Goal: Use online tool/utility: Utilize a website feature to perform a specific function

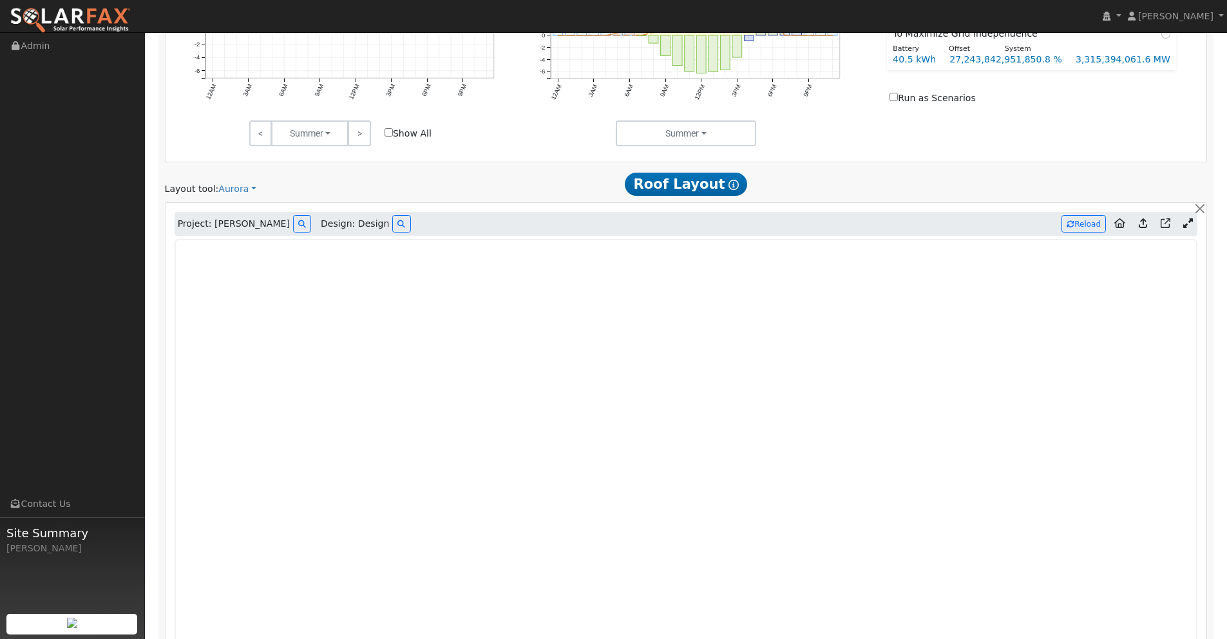
scroll to position [800, 0]
click at [397, 225] on icon at bounding box center [401, 226] width 8 height 8
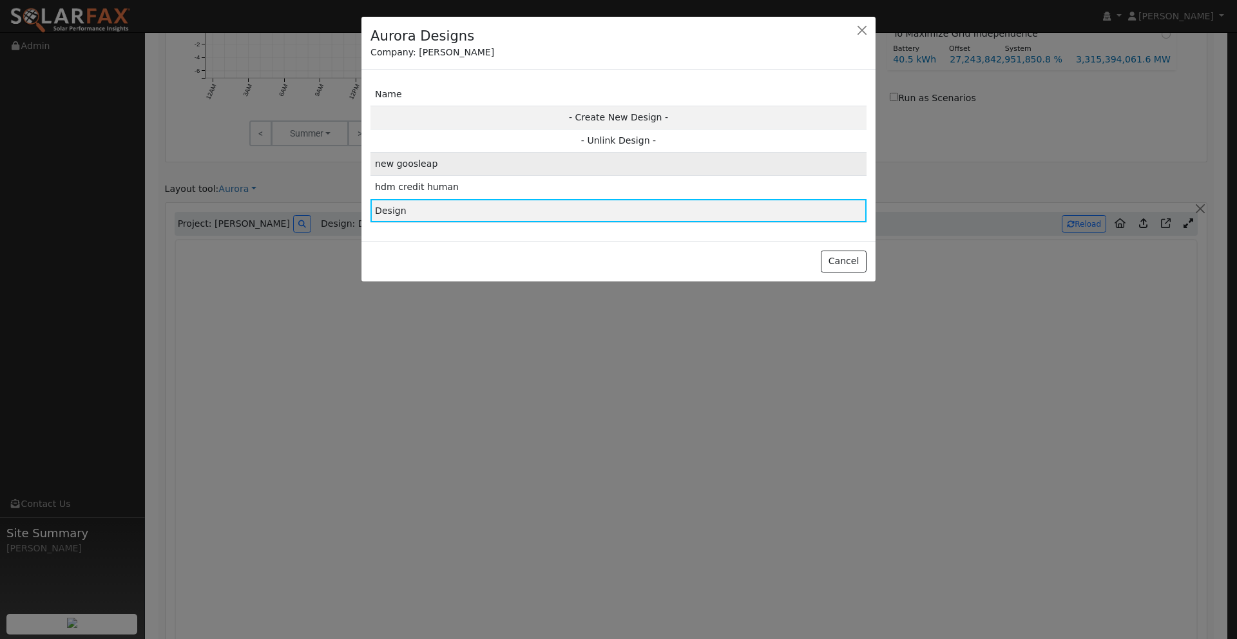
click at [480, 165] on td "new goosleap" at bounding box center [618, 164] width 496 height 23
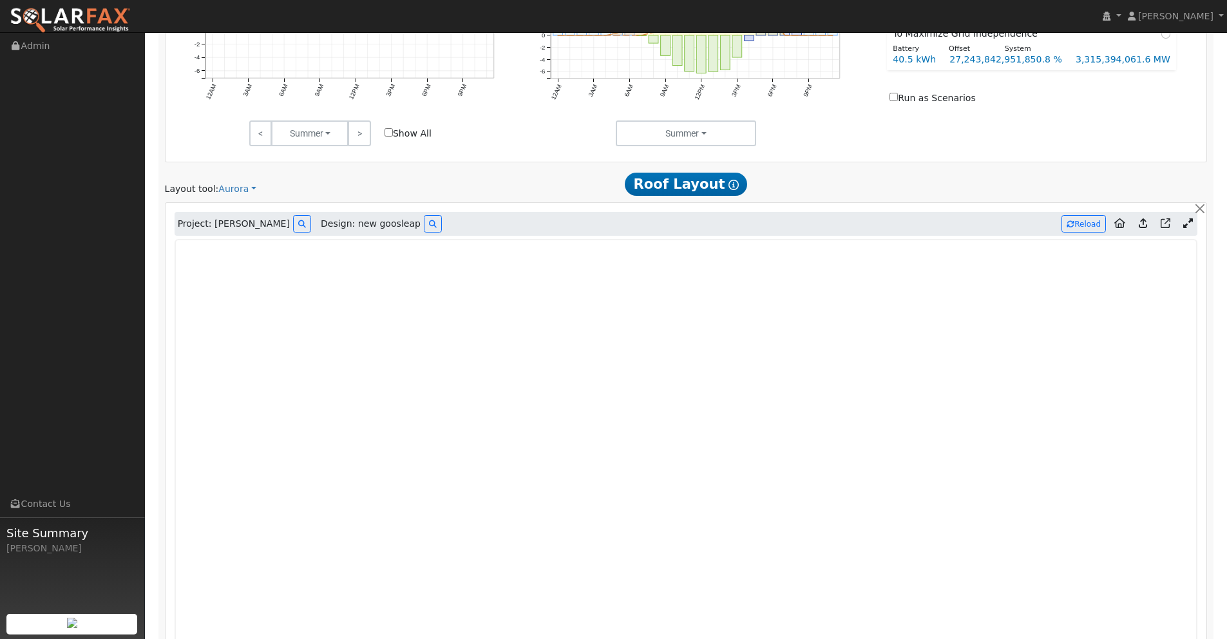
type input "30053"
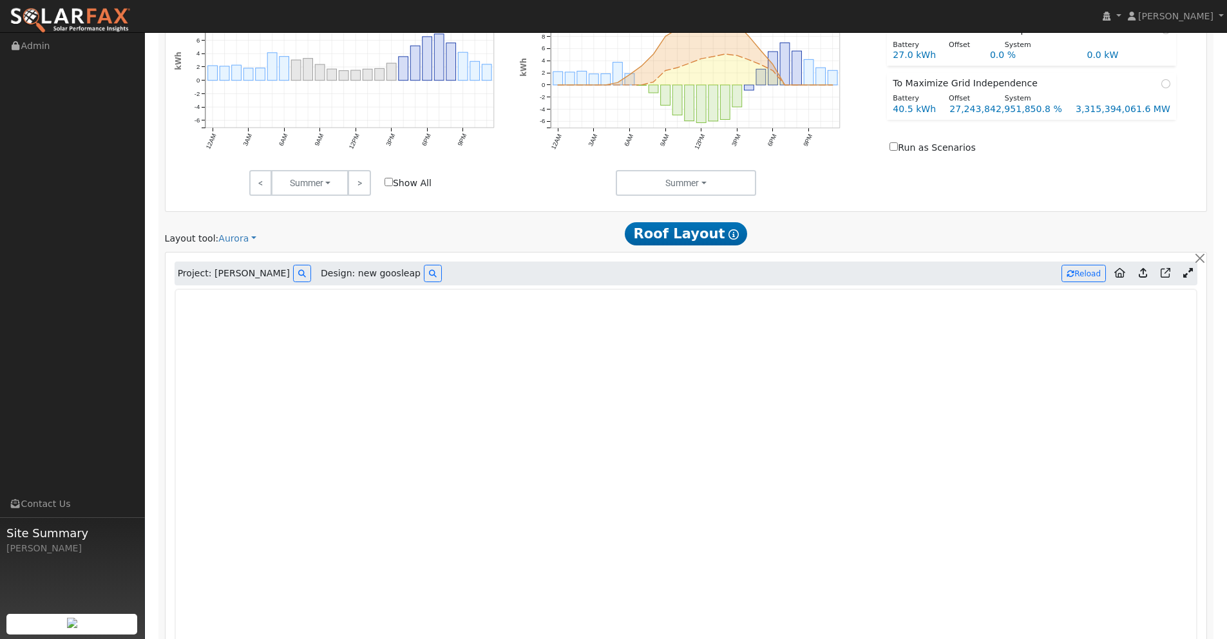
scroll to position [759, 0]
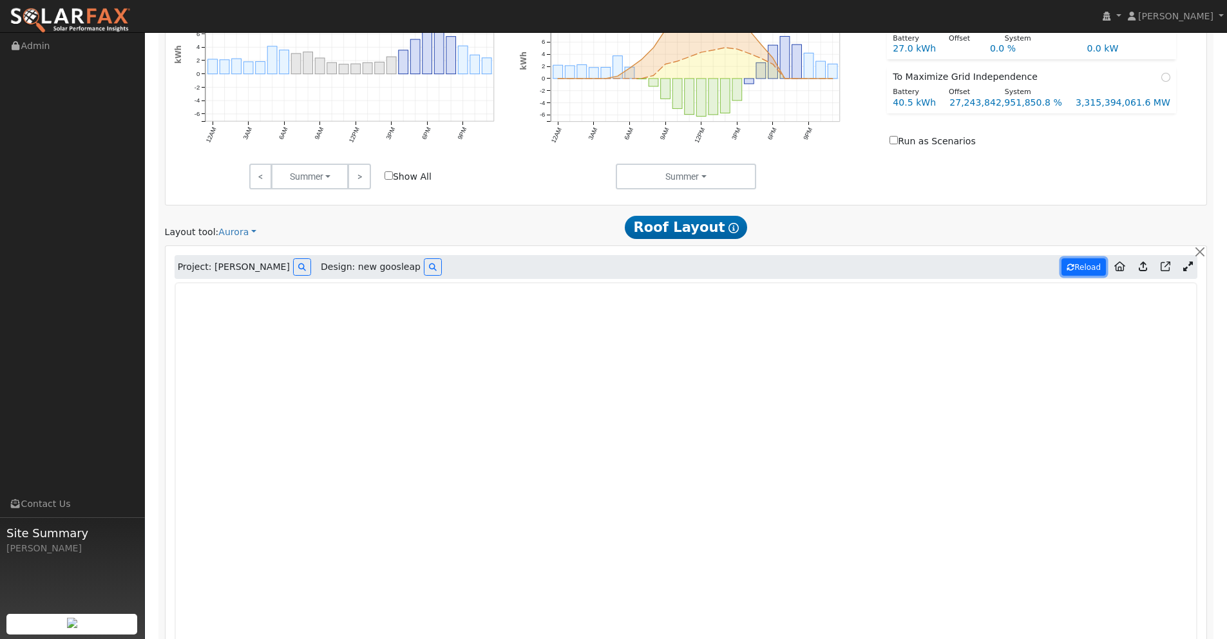
click at [1081, 267] on button "Reload" at bounding box center [1083, 266] width 44 height 17
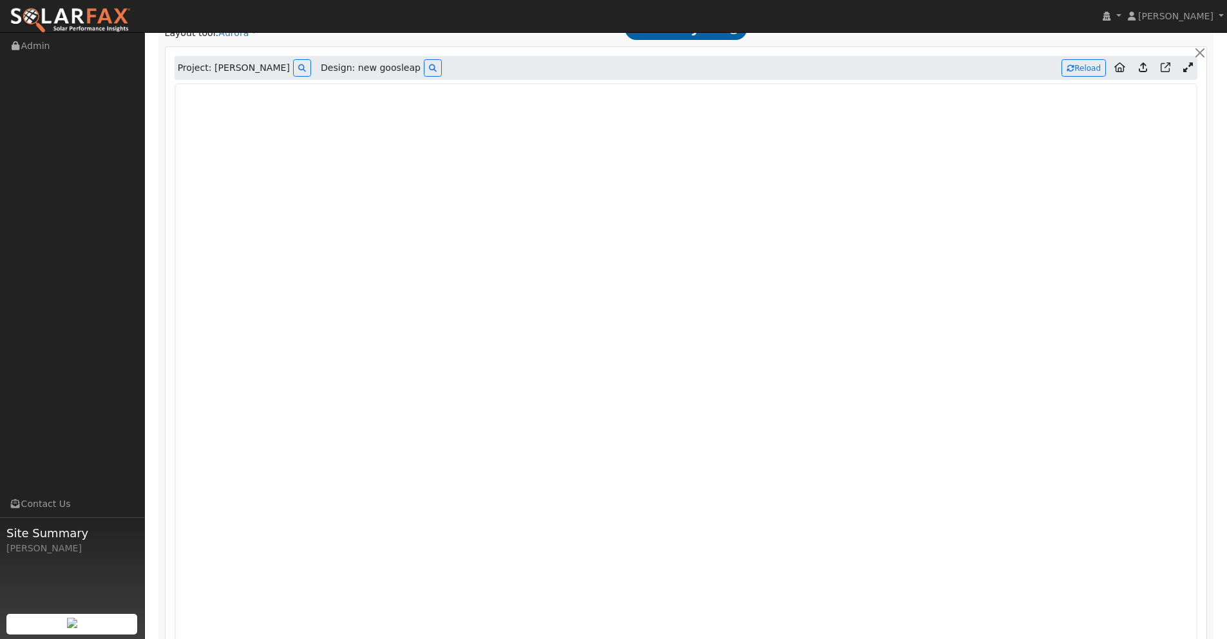
scroll to position [956, 0]
click at [1142, 70] on icon at bounding box center [1143, 69] width 8 height 10
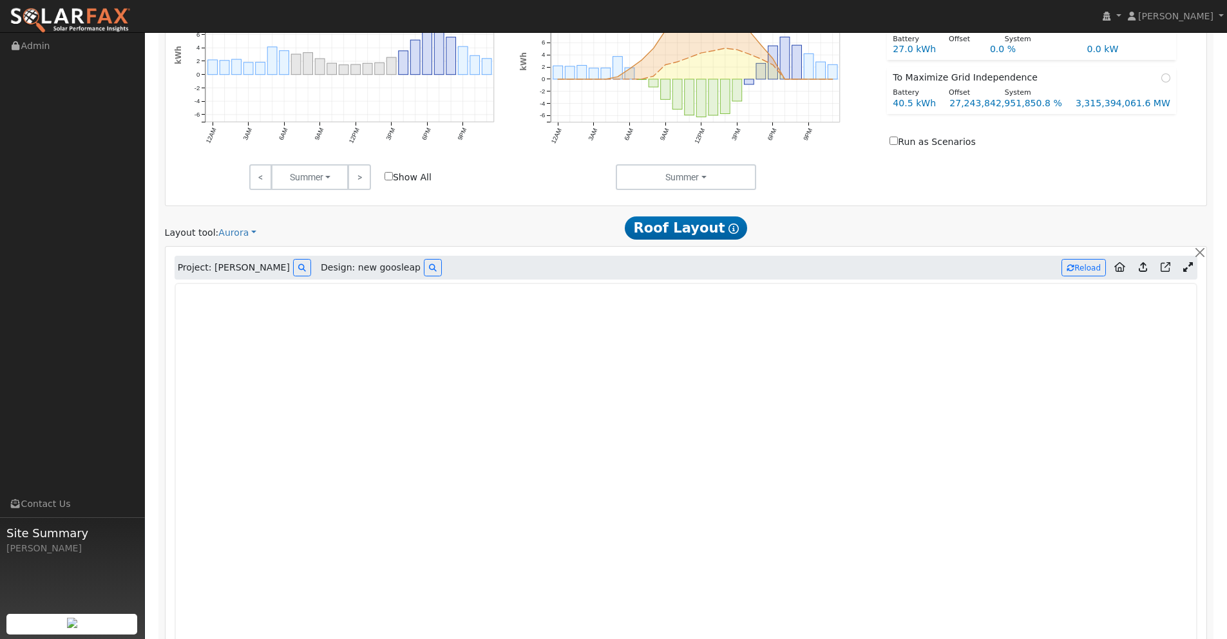
scroll to position [779, 0]
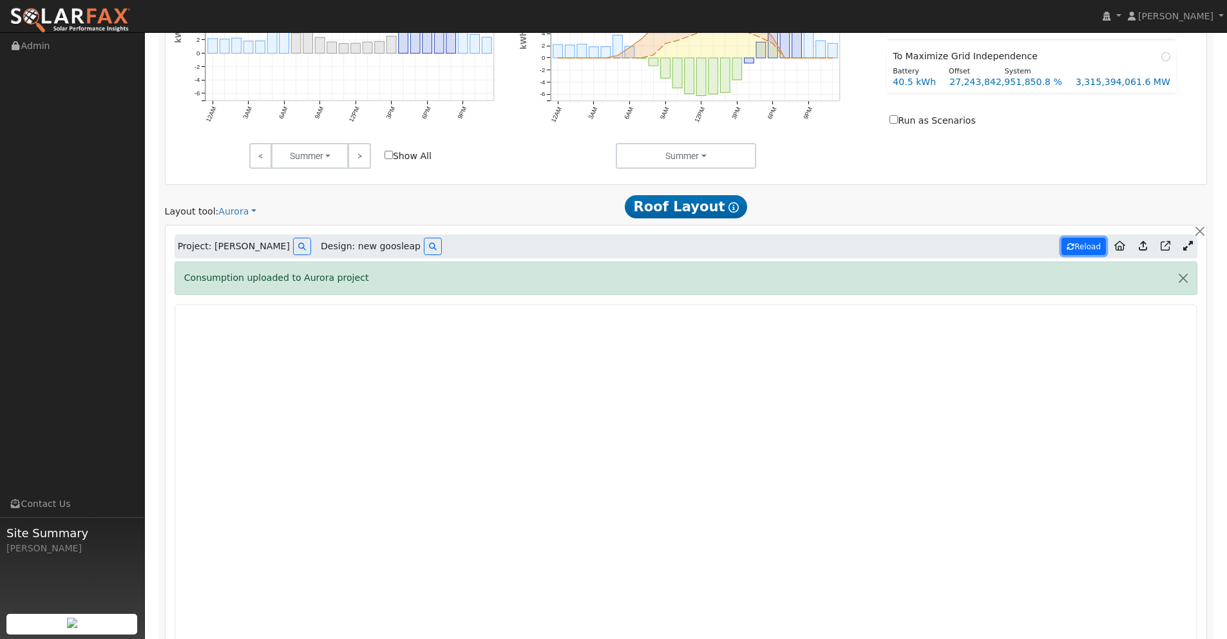
click at [1086, 249] on button "Reload" at bounding box center [1083, 246] width 44 height 17
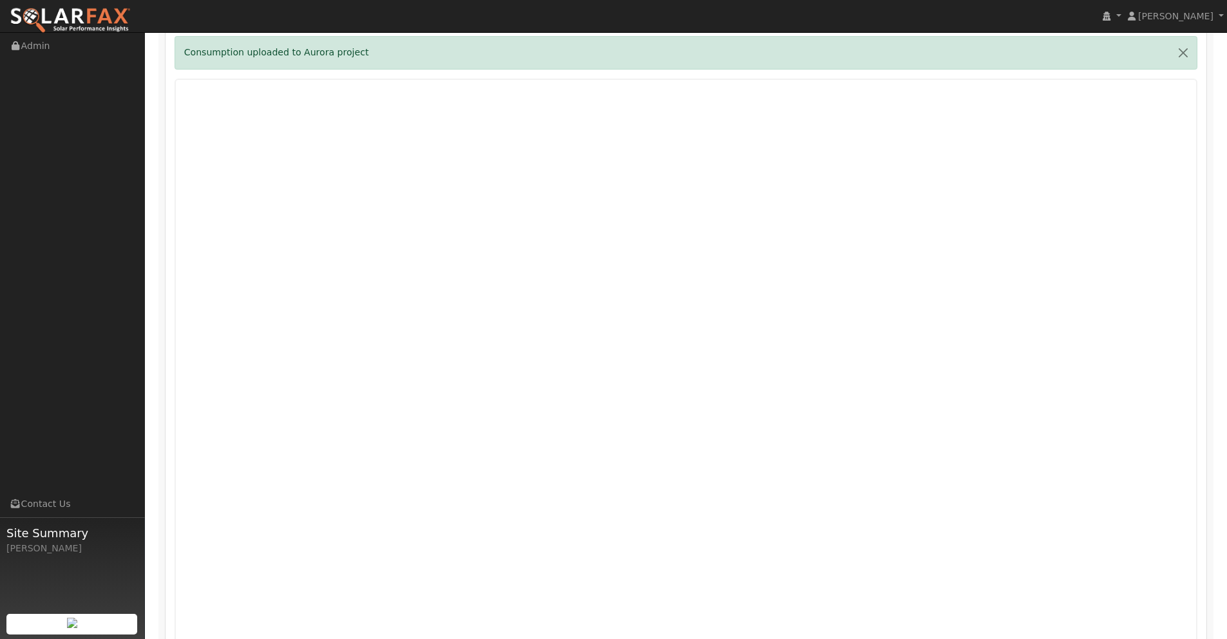
scroll to position [1188, 0]
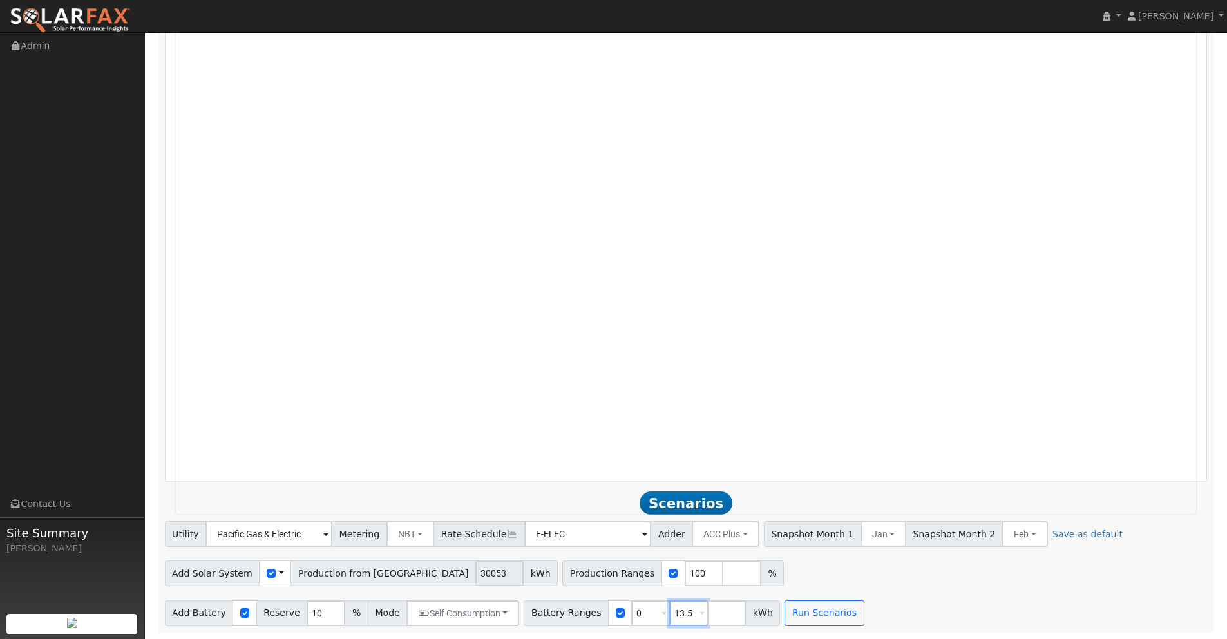
click at [676, 613] on input "13.5" at bounding box center [688, 613] width 39 height 26
drag, startPoint x: 683, startPoint y: 612, endPoint x: 636, endPoint y: 604, distance: 47.0
click at [633, 605] on div "Battery Ranges 0 Overrides Reserve % Mode None None Self Consumption Peak Savin…" at bounding box center [652, 613] width 256 height 26
type input "40.5"
click at [813, 614] on button "Run Scenarios" at bounding box center [823, 613] width 79 height 26
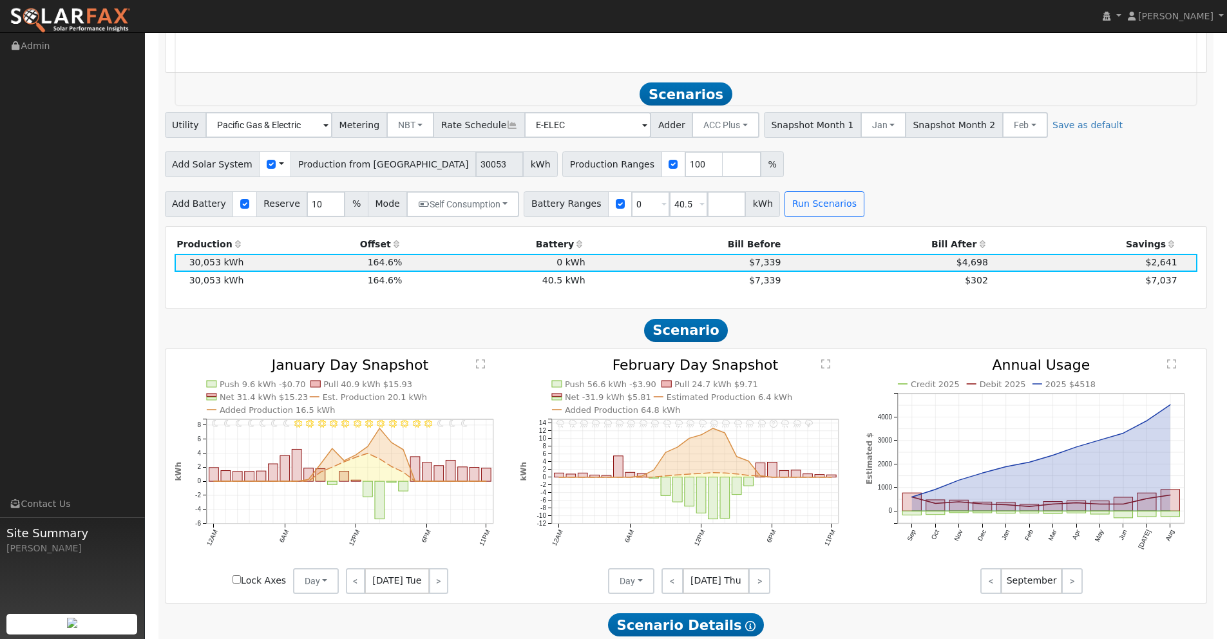
scroll to position [1641, 0]
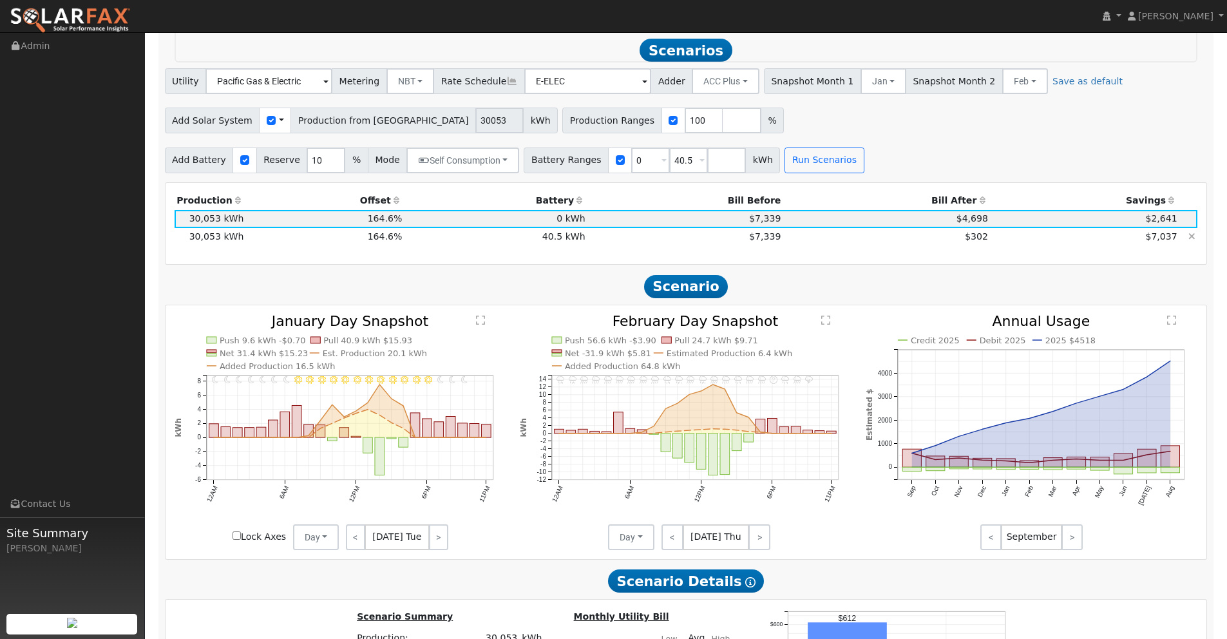
click at [927, 237] on td "$302" at bounding box center [886, 237] width 207 height 18
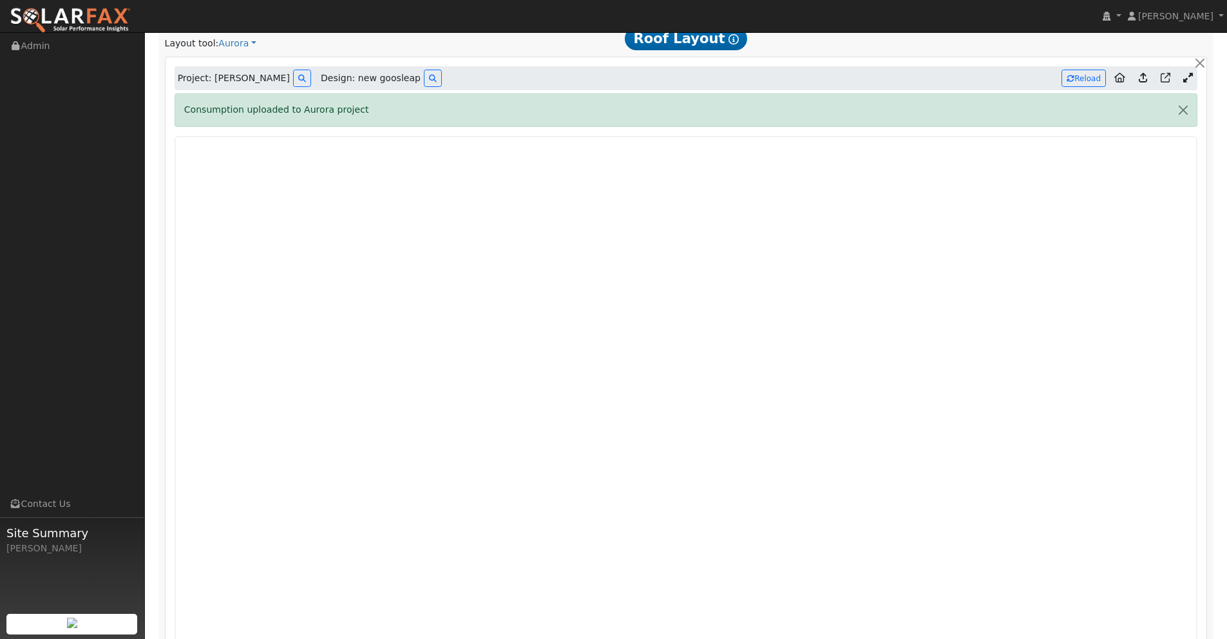
scroll to position [950, 0]
click at [1199, 185] on div at bounding box center [685, 443] width 1037 height 620
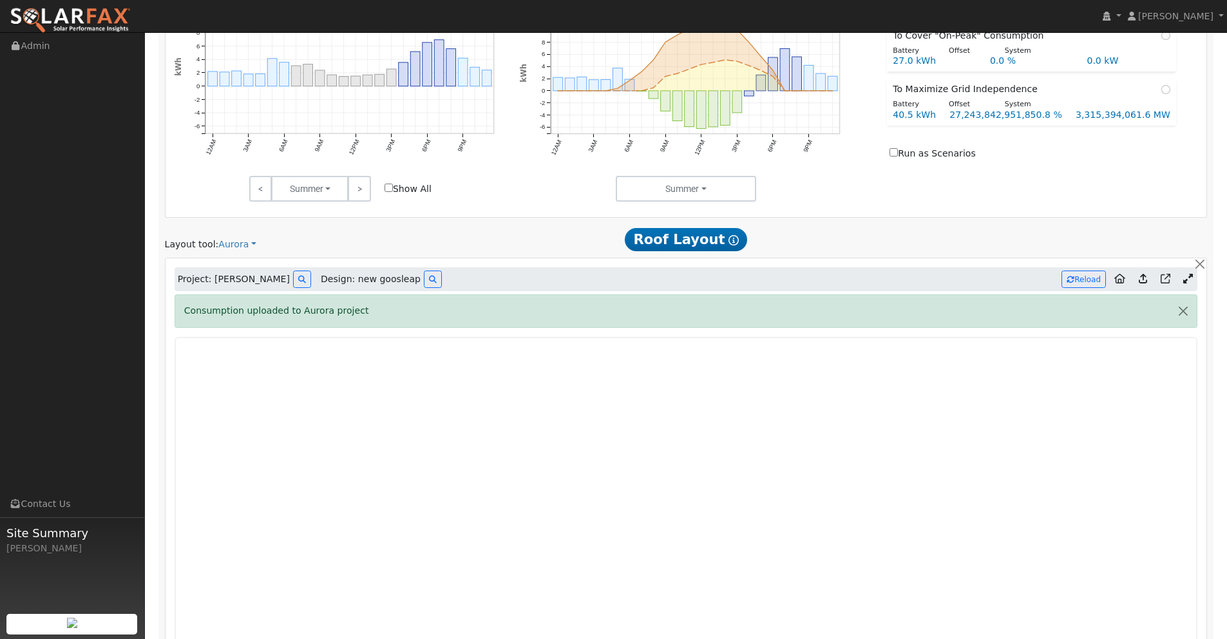
scroll to position [751, 0]
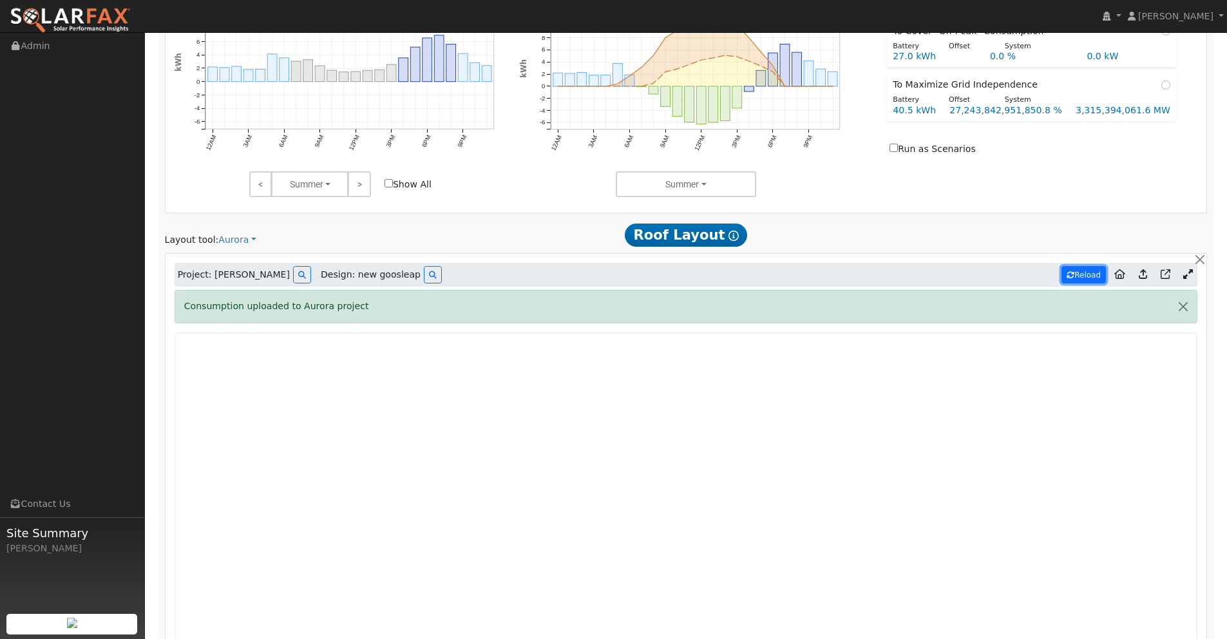
click at [1074, 278] on button "Reload" at bounding box center [1083, 274] width 44 height 17
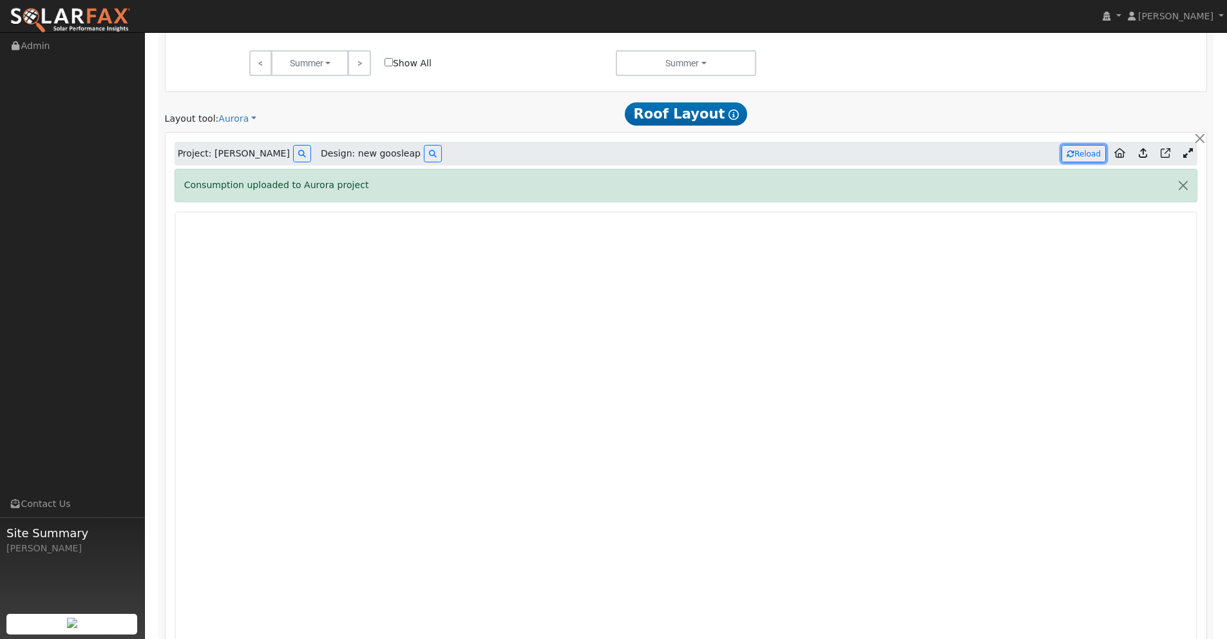
type input "31089"
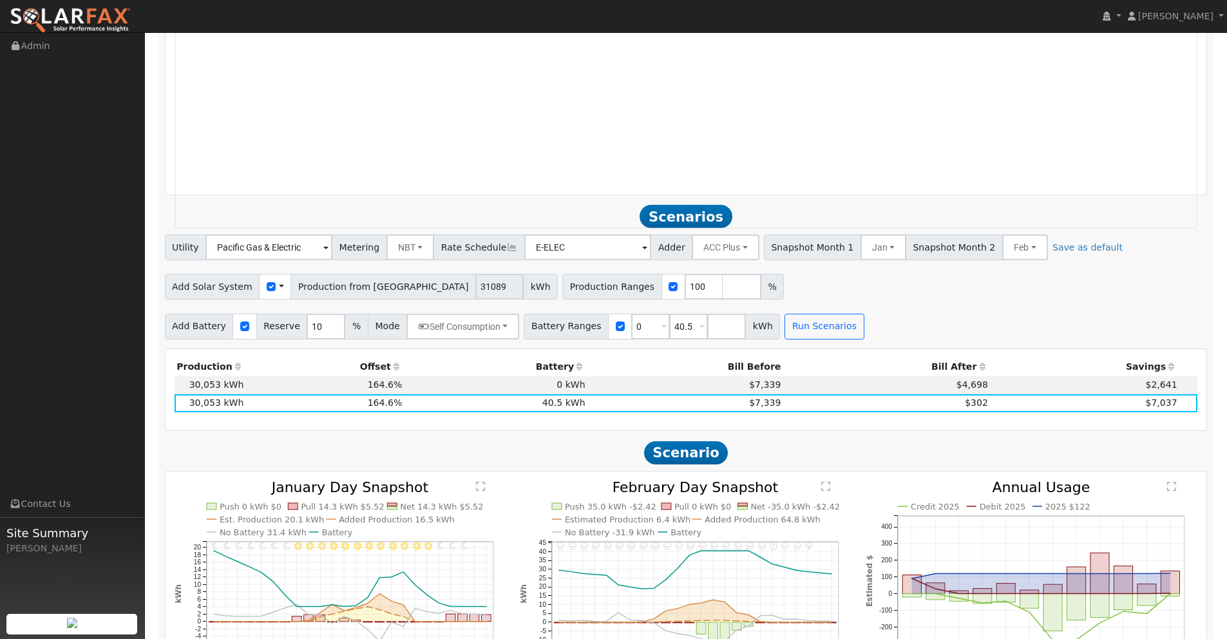
scroll to position [1472, 0]
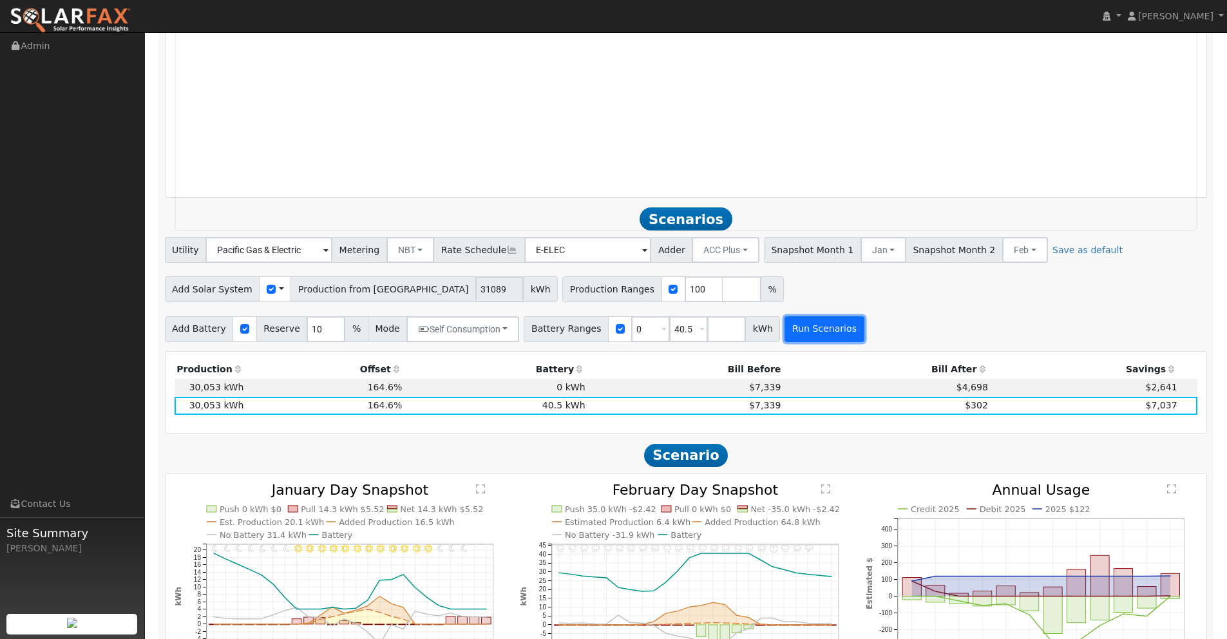
click at [808, 323] on button "Run Scenarios" at bounding box center [823, 329] width 79 height 26
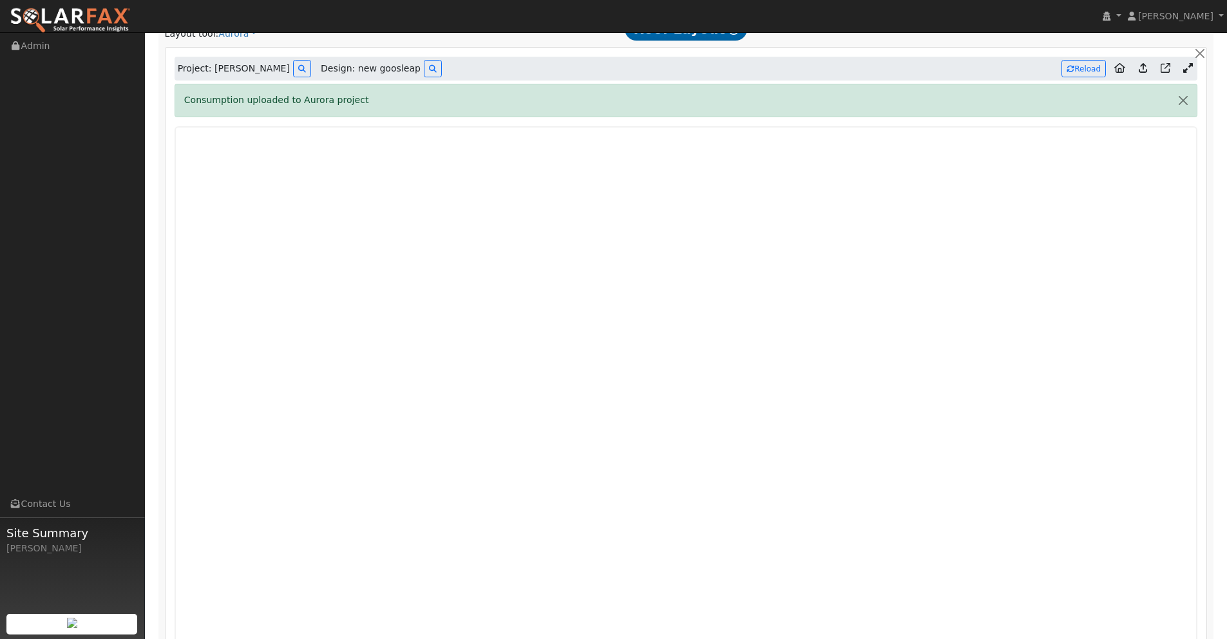
scroll to position [0, 0]
